Goal: Task Accomplishment & Management: Complete application form

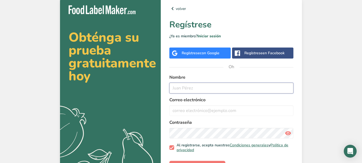
drag, startPoint x: 0, startPoint y: 0, endPoint x: 199, endPoint y: 92, distance: 219.6
click at [199, 92] on input "text" at bounding box center [231, 87] width 124 height 11
click at [183, 86] on input "[PERSON_NAME]" at bounding box center [231, 87] width 124 height 11
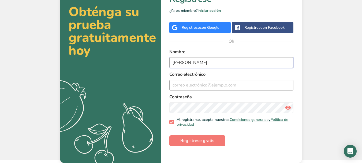
type input "[PERSON_NAME]"
click at [198, 88] on input "email" at bounding box center [231, 85] width 124 height 11
click at [179, 81] on input "email" at bounding box center [231, 85] width 124 height 11
